Goal: Information Seeking & Learning: Find specific fact

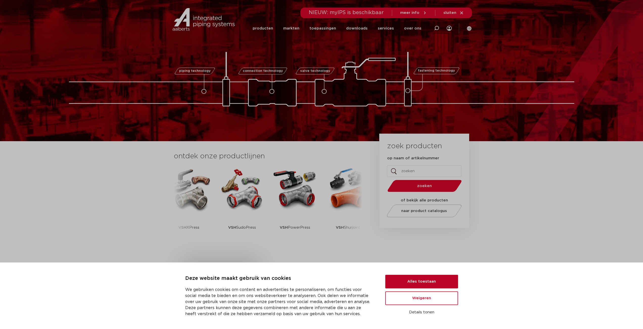
click at [425, 278] on button "Alles toestaan" at bounding box center [421, 282] width 73 height 14
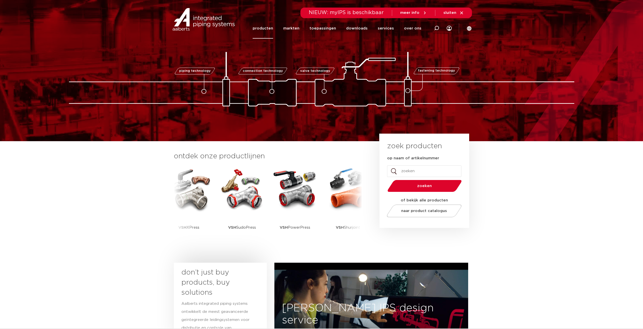
click at [264, 23] on link "producten" at bounding box center [262, 28] width 20 height 20
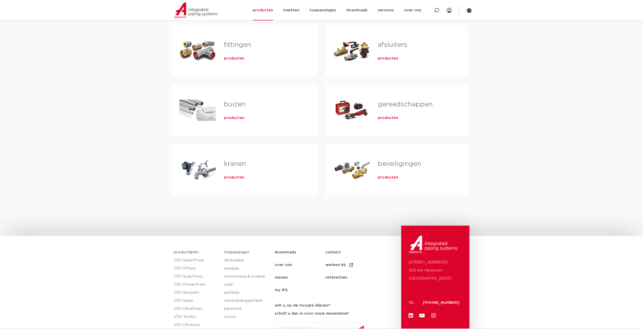
click at [236, 165] on link "kranen" at bounding box center [235, 164] width 22 height 7
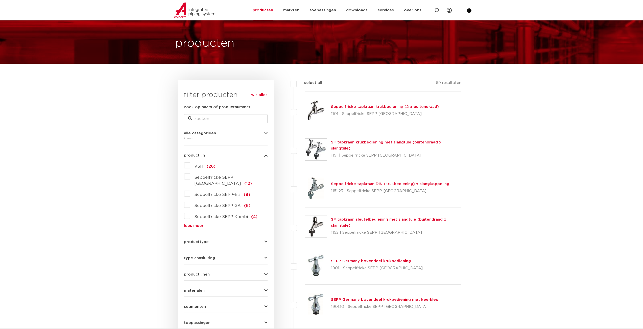
scroll to position [50, 0]
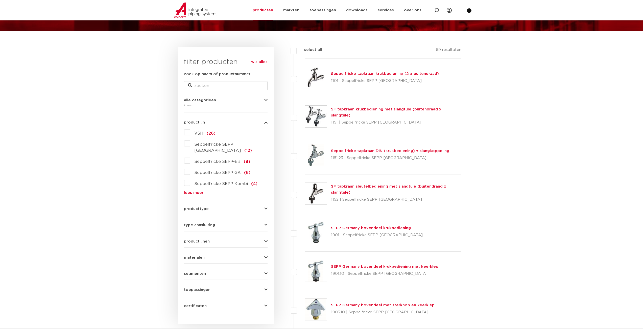
click at [190, 133] on label "VSH (26)" at bounding box center [202, 133] width 25 height 8
click at [0, 0] on input "VSH (26)" at bounding box center [0, 0] width 0 height 0
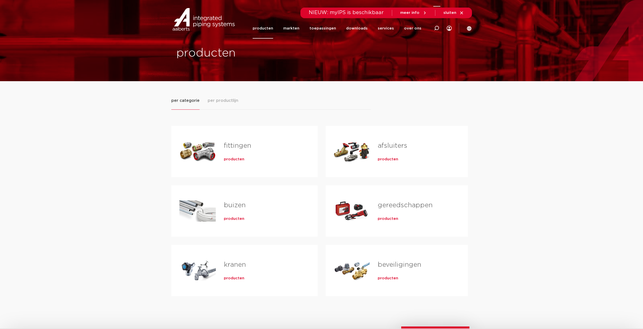
drag, startPoint x: 435, startPoint y: 27, endPoint x: 435, endPoint y: 32, distance: 4.3
click at [435, 27] on icon at bounding box center [436, 28] width 6 height 6
type input "vorstvrije buitenkraan"
click button "Zoeken" at bounding box center [0, 0] width 0 height 0
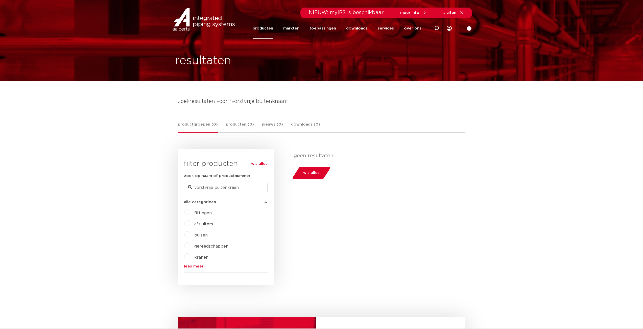
click at [433, 28] on div at bounding box center [436, 28] width 20 height 21
type input "buitenkraan"
click button "Zoeken" at bounding box center [0, 0] width 0 height 0
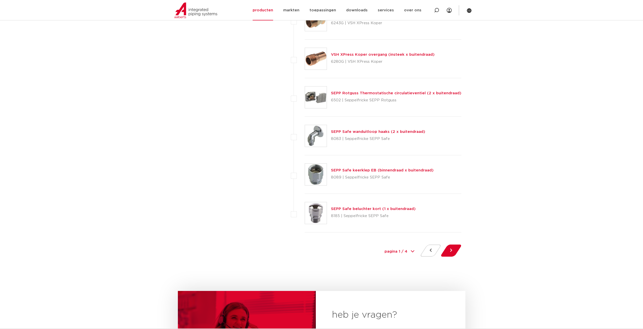
scroll to position [2272, 0]
